Goal: Ask a question

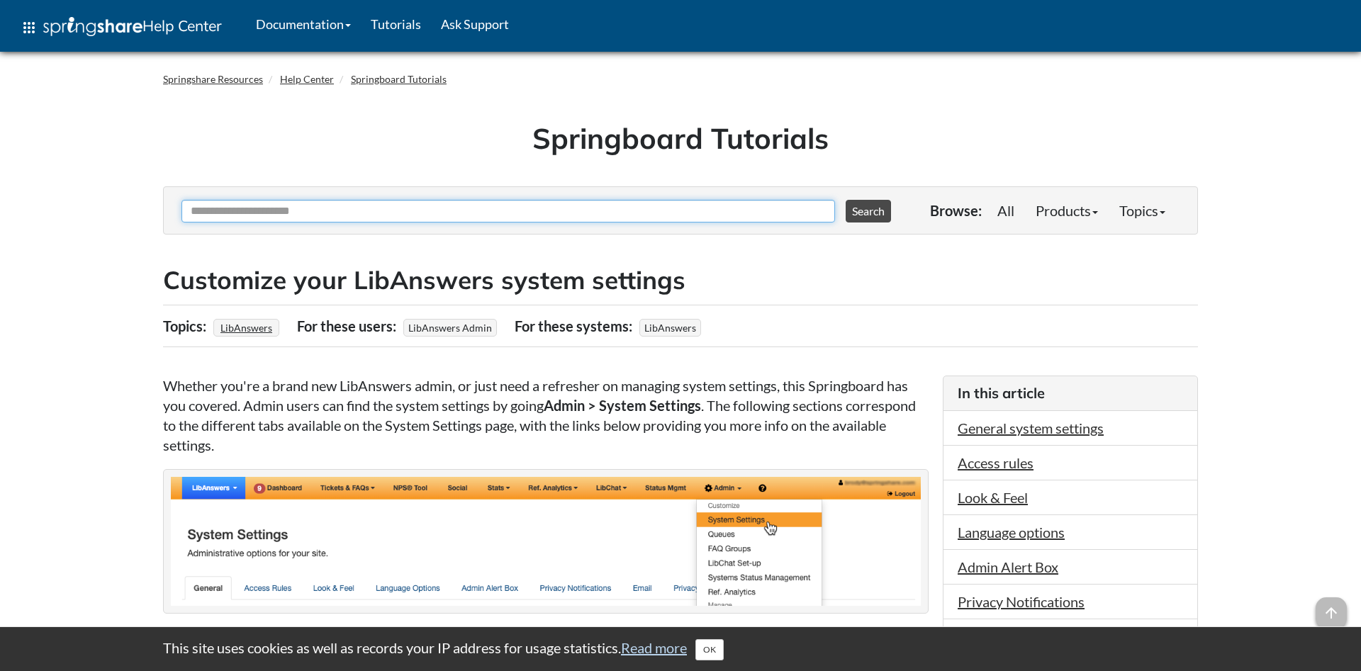
click at [393, 213] on input "Ask Another Question" at bounding box center [508, 211] width 654 height 23
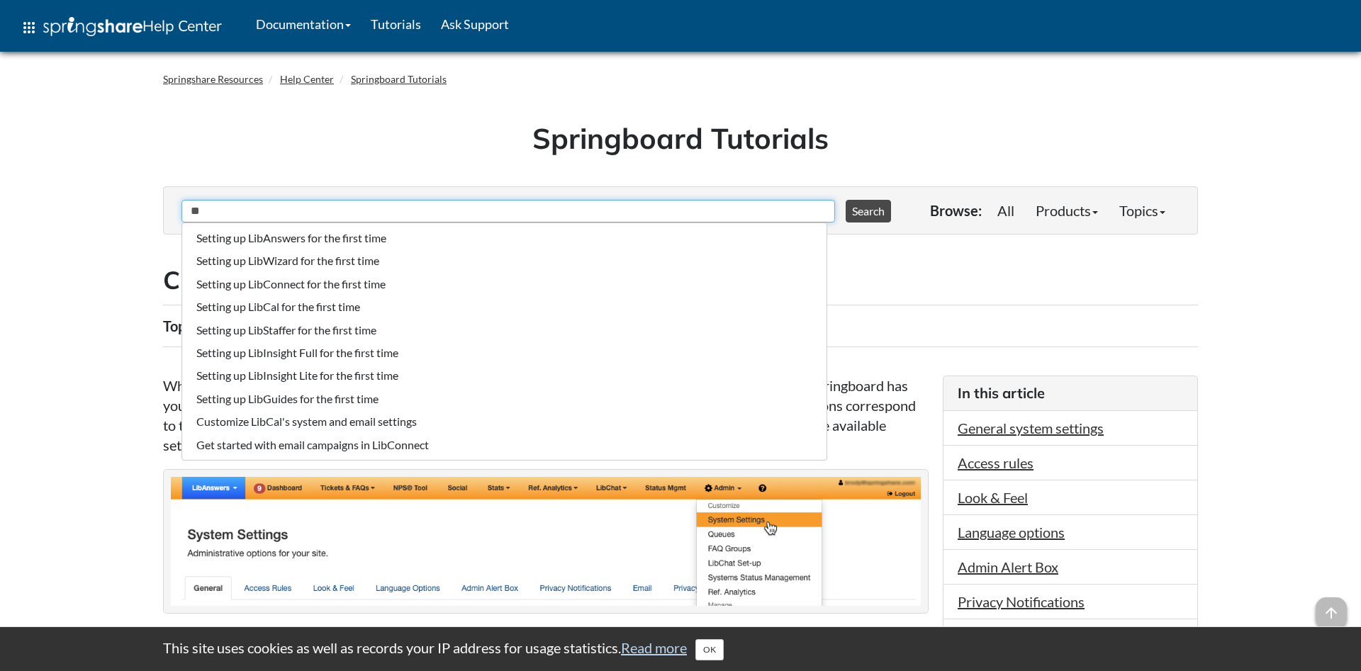
type input "*"
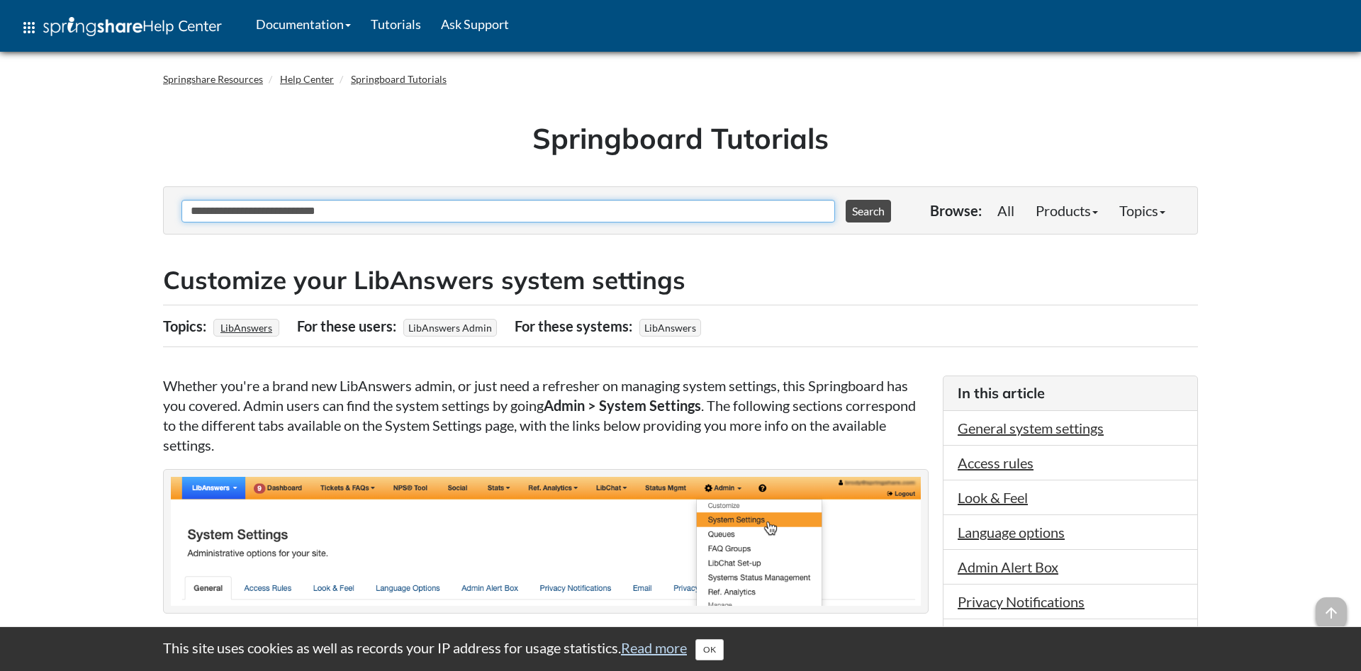
type input "**********"
click at [846, 200] on button "Search" at bounding box center [868, 211] width 45 height 23
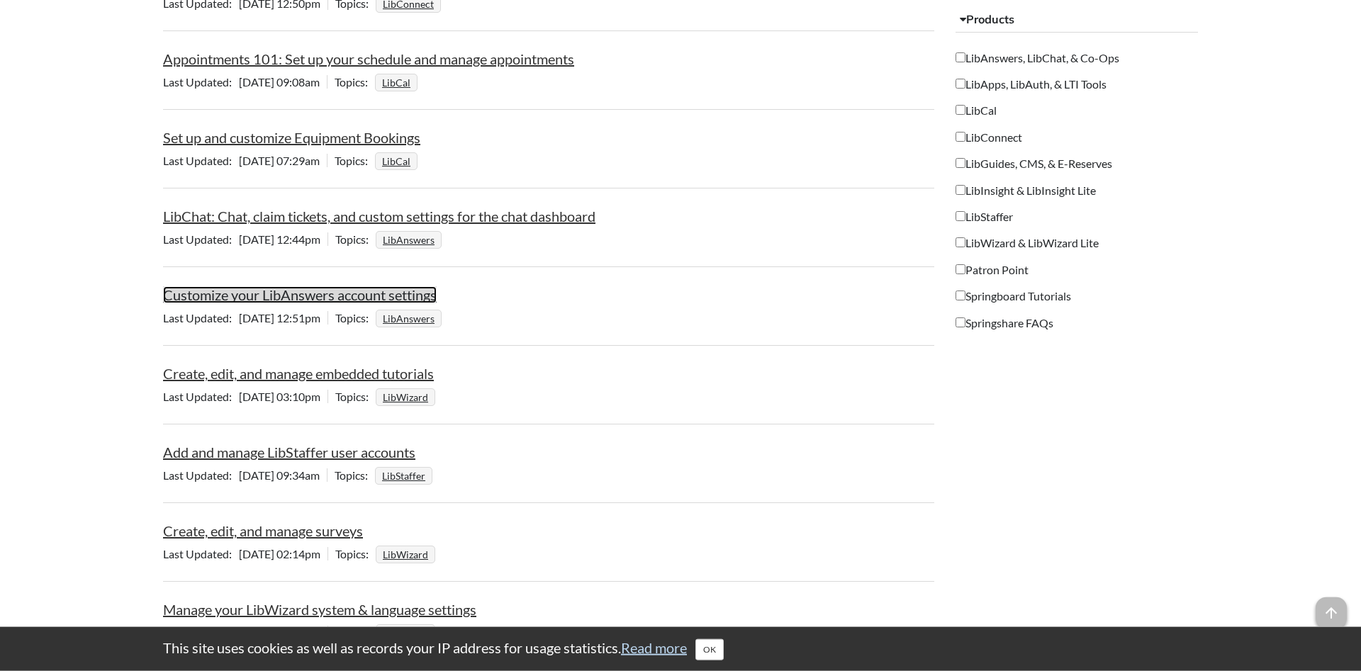
scroll to position [1229, 0]
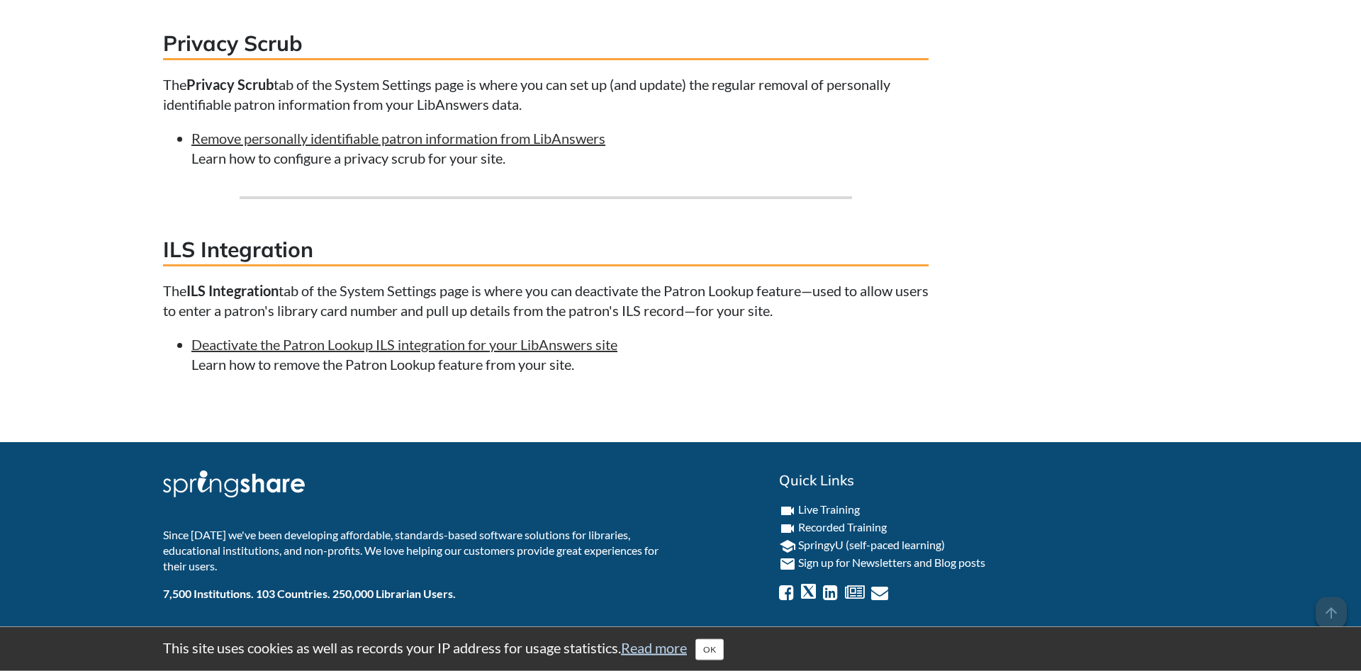
scroll to position [2965, 0]
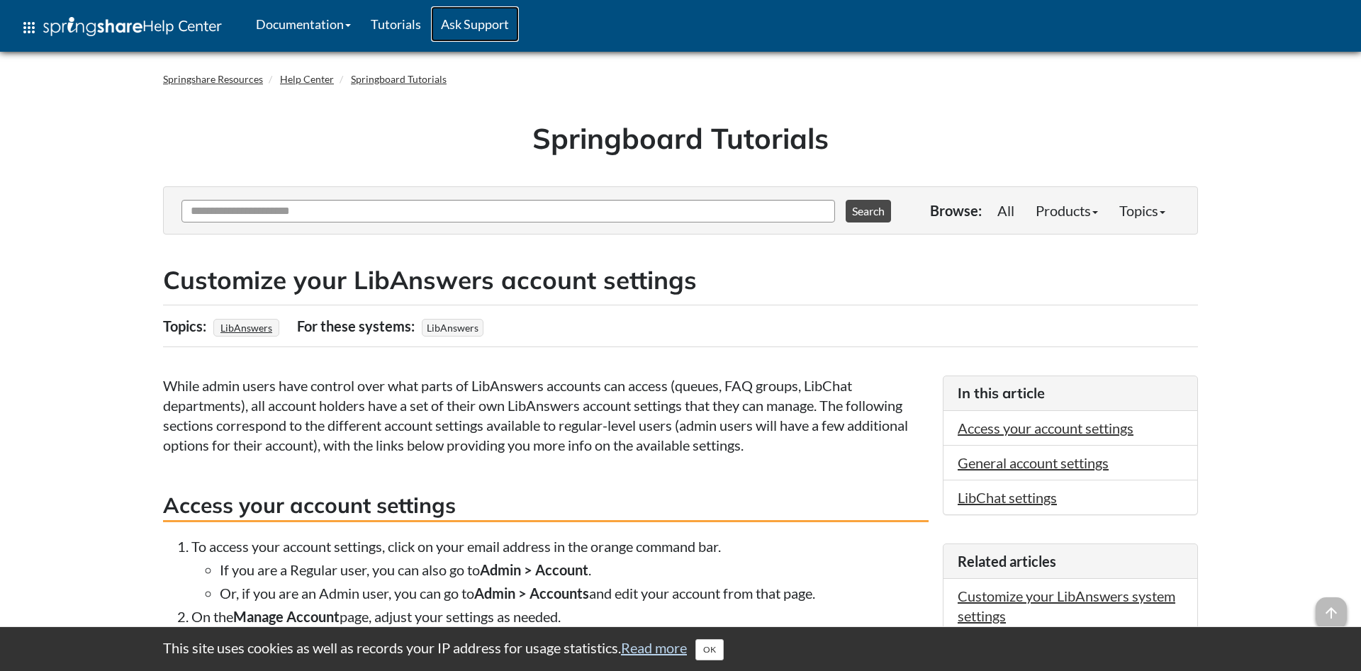
click at [481, 23] on link "Ask Support" at bounding box center [475, 23] width 88 height 35
